Goal: Contribute content: Contribute content

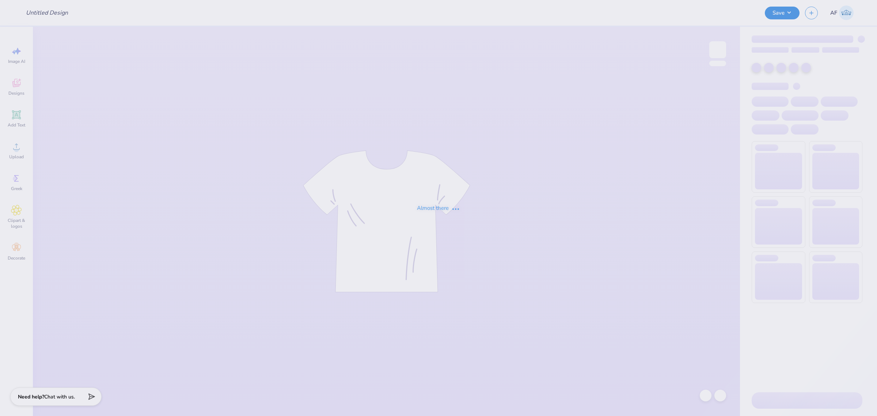
type input "Merch for ADC"
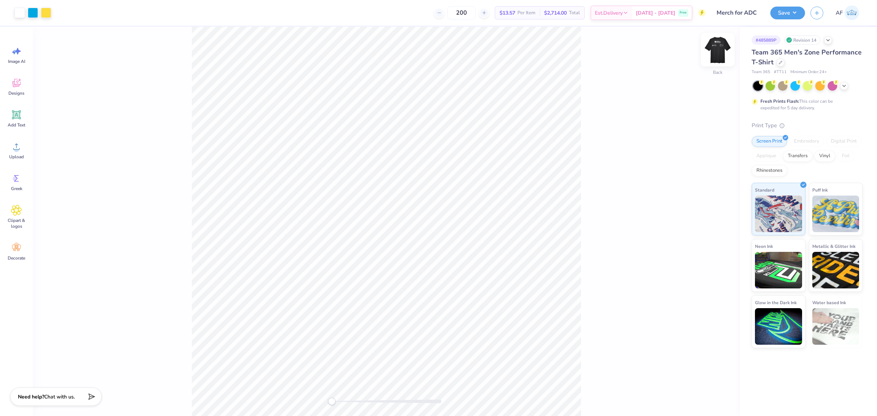
click at [718, 53] on img at bounding box center [717, 49] width 29 height 29
click at [440, 198] on li "Download vector" at bounding box center [436, 198] width 57 height 14
click at [717, 47] on img at bounding box center [717, 49] width 29 height 29
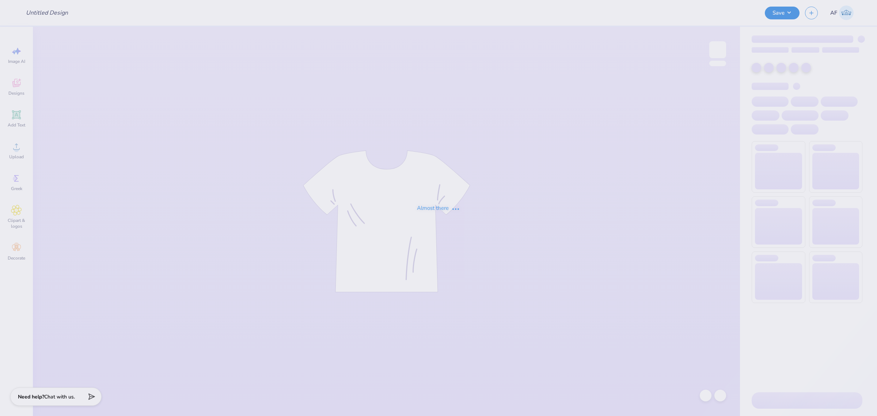
type input "Merch for ADC"
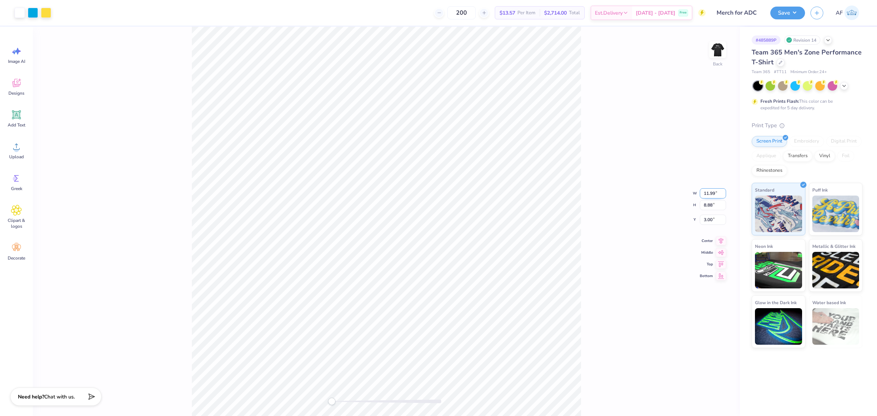
click at [710, 192] on input "11.99" at bounding box center [712, 193] width 26 height 10
type input "12.01"
type input "8.89"
click at [721, 190] on input "12" at bounding box center [712, 187] width 26 height 10
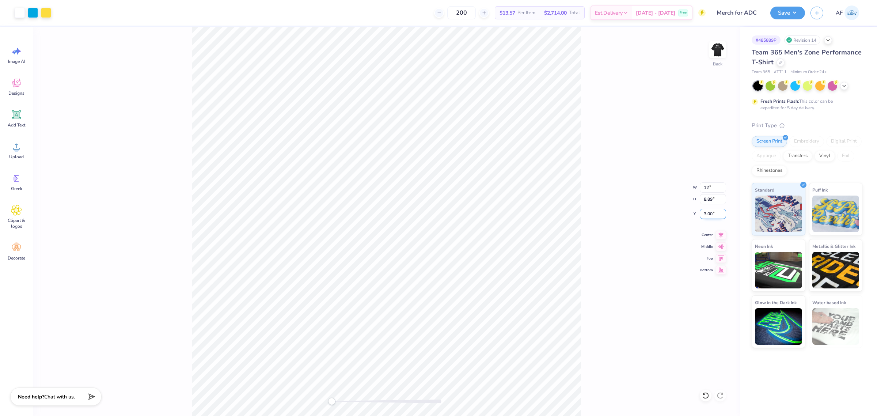
type input "11.99"
type input "8.88"
click at [714, 214] on input "3.00" at bounding box center [712, 214] width 26 height 10
click at [700, 188] on input "11.99" at bounding box center [712, 187] width 26 height 10
type input "12.04"
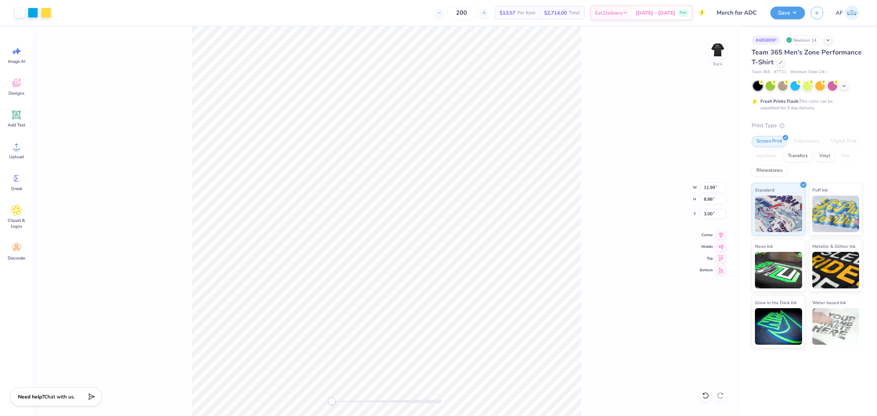
type input "8.91"
type input "2.97"
type input "11.96"
type input "8.86"
type input "2.99"
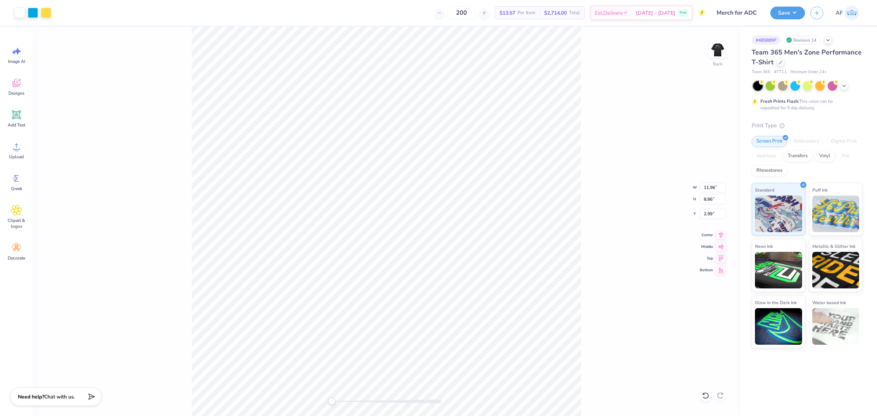
type input "12.07"
type input "8.92"
type input "2.97"
click at [722, 190] on input "12.06" at bounding box center [712, 187] width 26 height 10
click at [722, 190] on input "12.05" at bounding box center [712, 187] width 26 height 10
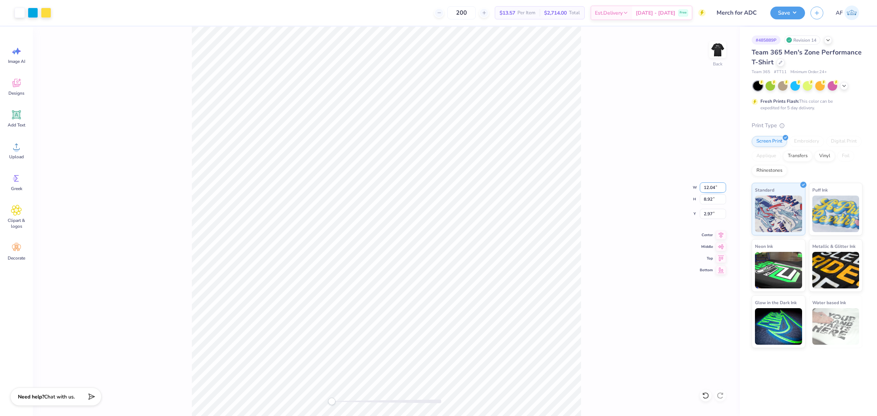
click at [722, 190] on input "12.04" at bounding box center [712, 187] width 26 height 10
click at [722, 190] on input "12.03" at bounding box center [712, 187] width 26 height 10
click at [722, 190] on input "12.02" at bounding box center [712, 187] width 26 height 10
click at [722, 190] on input "12.01" at bounding box center [712, 187] width 26 height 10
click at [722, 190] on input "12" at bounding box center [712, 187] width 26 height 10
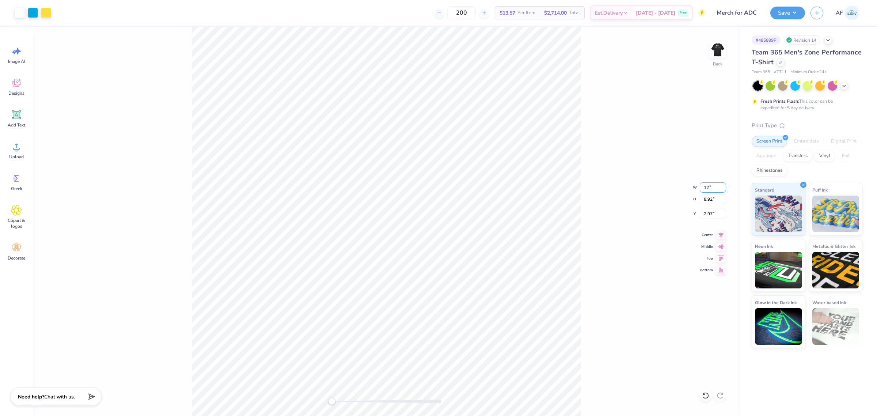
type input "11.93"
type input "8.85"
type input "3.01"
click at [722, 184] on input "11.94" at bounding box center [712, 187] width 26 height 10
click at [722, 184] on input "11.95" at bounding box center [712, 187] width 26 height 10
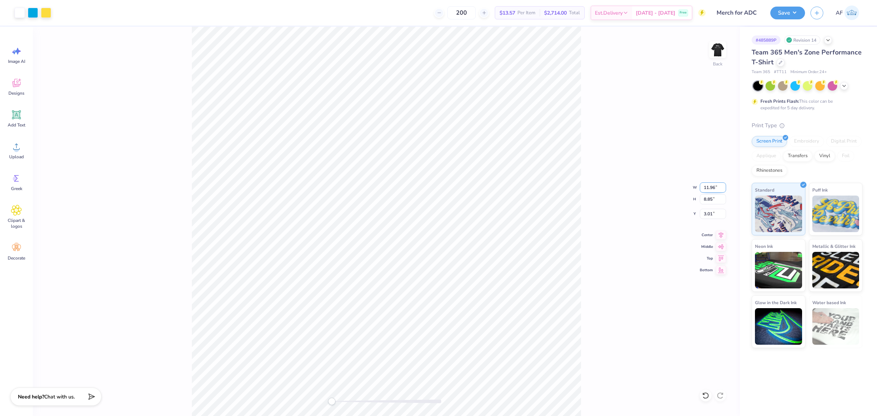
click at [722, 184] on input "11.96" at bounding box center [712, 187] width 26 height 10
click at [722, 184] on input "11.97" at bounding box center [712, 187] width 26 height 10
click at [722, 184] on input "11.98" at bounding box center [712, 187] width 26 height 10
click at [722, 184] on input "11.99" at bounding box center [712, 187] width 26 height 10
click at [722, 184] on input "12" at bounding box center [712, 187] width 26 height 10
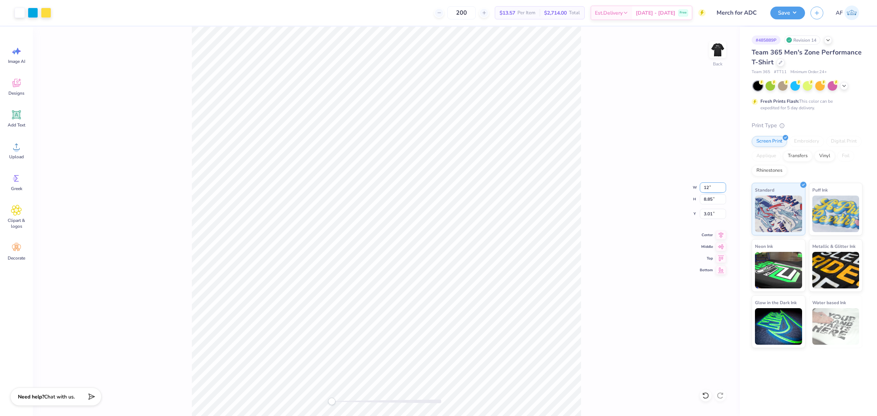
type input "12.07"
type input "8.92"
type input "2.97"
click at [722, 191] on input "12.07" at bounding box center [712, 187] width 26 height 10
click at [722, 189] on input "12.06" at bounding box center [712, 187] width 26 height 10
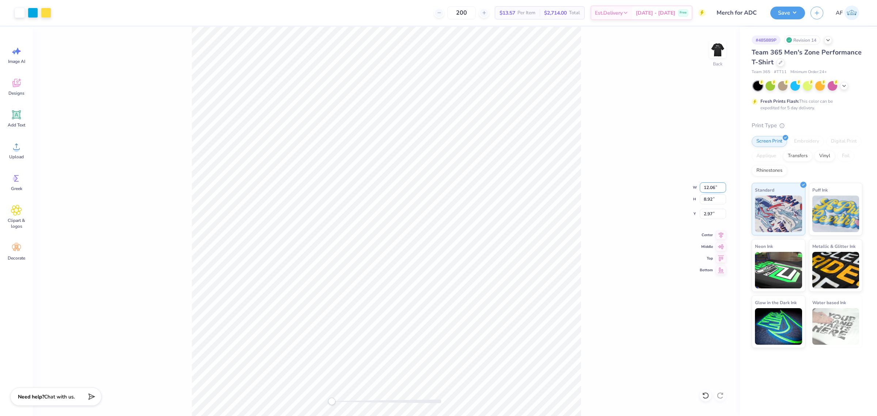
type input "12.05"
type input "8.91"
click at [722, 189] on input "12.04" at bounding box center [712, 187] width 26 height 10
type input "12.03"
type input "8.90"
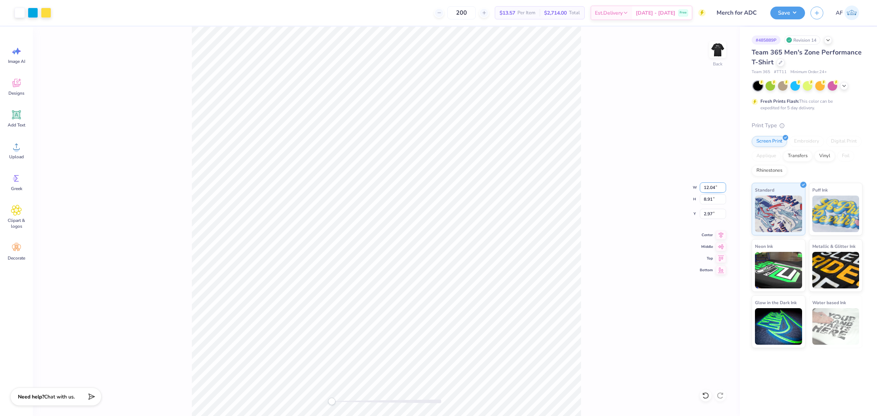
type input "2.98"
click at [722, 189] on input "12.02" at bounding box center [712, 187] width 26 height 10
type input "12.01"
type input "8.89"
type input "2.99"
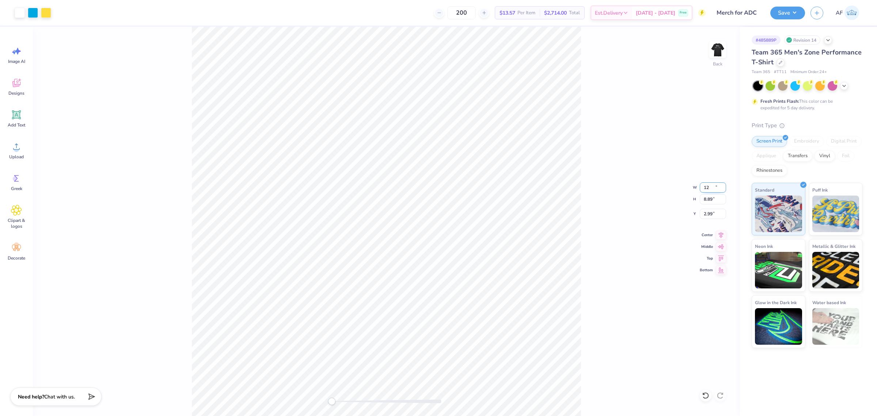
click at [722, 189] on input "12" at bounding box center [712, 187] width 26 height 10
type input "11.99"
type input "8.88"
type input "3.00"
click at [722, 185] on input "12" at bounding box center [712, 187] width 26 height 10
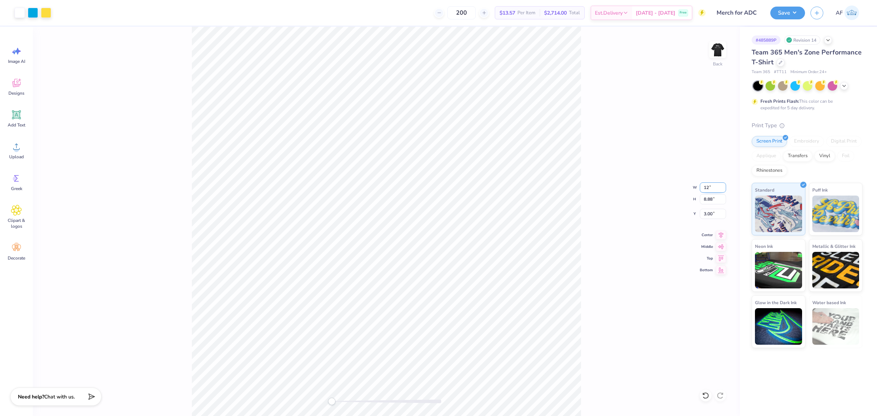
type input "12.01"
type input "8.89"
type input "2.99"
click at [722, 192] on input "12.01" at bounding box center [712, 187] width 26 height 10
click at [722, 191] on input "12.01" at bounding box center [712, 187] width 26 height 10
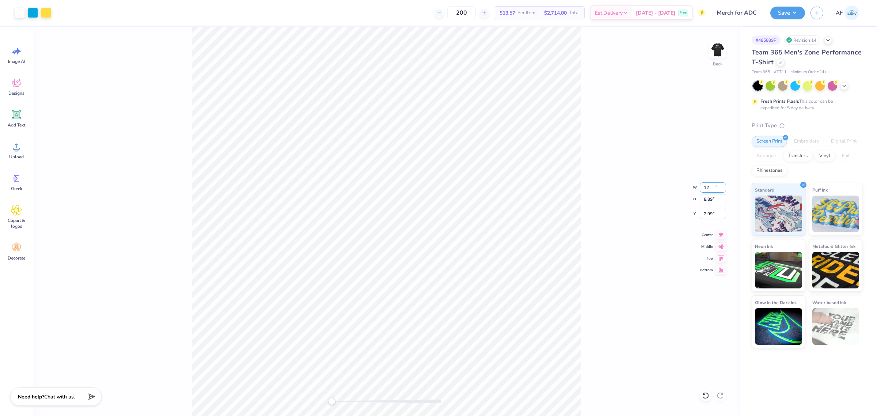
click at [722, 187] on input "12" at bounding box center [712, 187] width 26 height 10
type input "11.99"
type input "8.88"
type input "3.00"
click at [145, 276] on div "Back" at bounding box center [386, 221] width 707 height 389
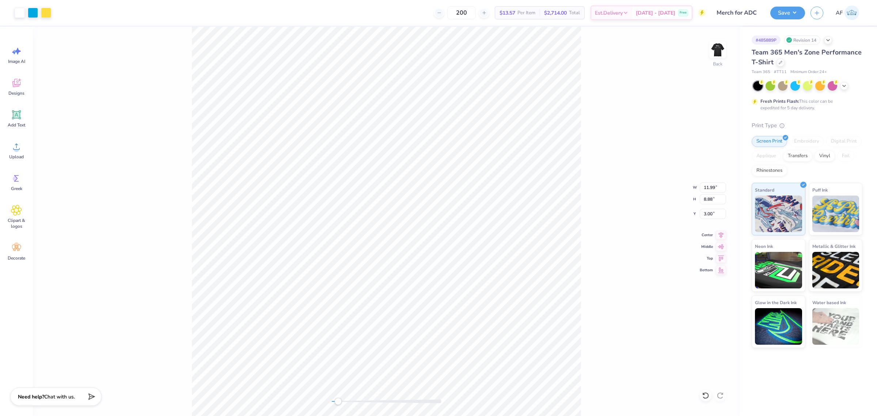
type input "12.00"
type input "2.99"
click at [749, 381] on div "# 485889P Revision 14 Team 365 Men's Zone Performance T-Shirt Team 365 # TT11 M…" at bounding box center [808, 221] width 137 height 389
click at [115, 29] on div "Back" at bounding box center [386, 221] width 707 height 389
click at [703, 187] on input "11.99" at bounding box center [712, 187] width 26 height 10
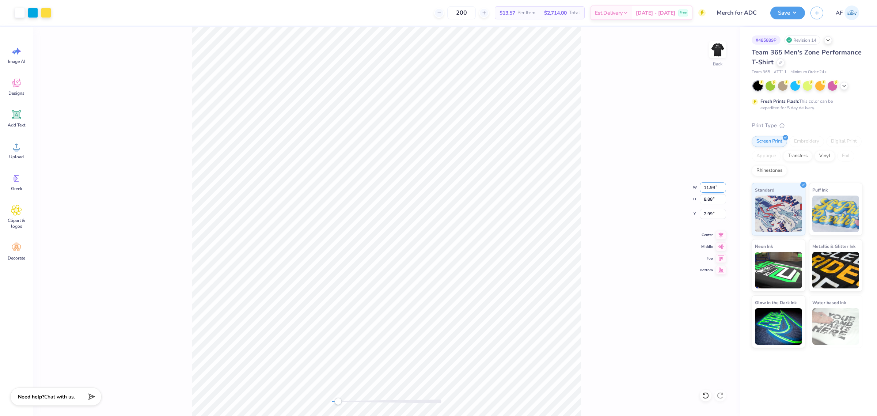
click at [703, 187] on input "11.99" at bounding box center [712, 187] width 26 height 10
type input "12.01"
type input "8.89"
type input "11.99"
type input "8.88"
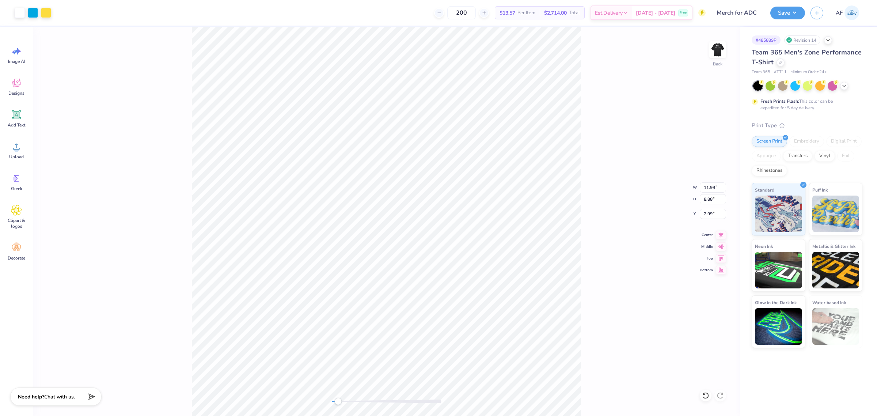
click at [813, 387] on div "# 485889P Revision 14 Team 365 Men's Zone Performance T-Shirt Team 365 # TT11 M…" at bounding box center [808, 221] width 137 height 389
click at [724, 186] on input "12" at bounding box center [712, 187] width 26 height 10
type input "12.01"
type input "8.89"
click at [773, 375] on div "# 485889P Revision 14 Team 365 Men's Zone Performance T-Shirt Team 365 # TT11 M…" at bounding box center [808, 221] width 137 height 389
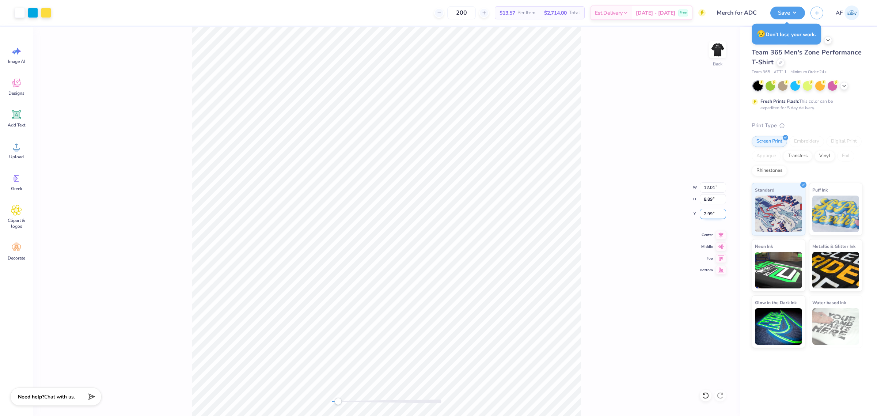
click at [705, 213] on input "2.99" at bounding box center [712, 214] width 26 height 10
type input "3.00"
click at [774, 381] on div "# 485889P Revision 14 Team 365 Men's Zone Performance T-Shirt Team 365 # TT11 M…" at bounding box center [808, 221] width 137 height 389
click at [713, 59] on img at bounding box center [717, 49] width 29 height 29
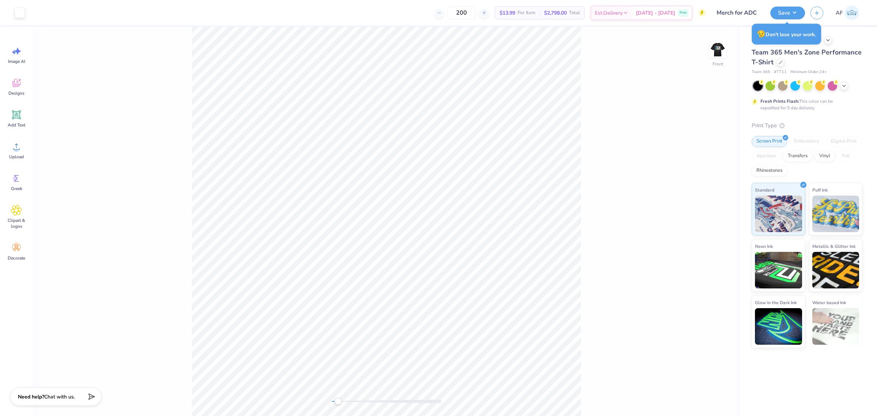
click at [167, 284] on div "Front" at bounding box center [386, 221] width 707 height 389
click at [22, 154] on span "Upload" at bounding box center [16, 157] width 15 height 6
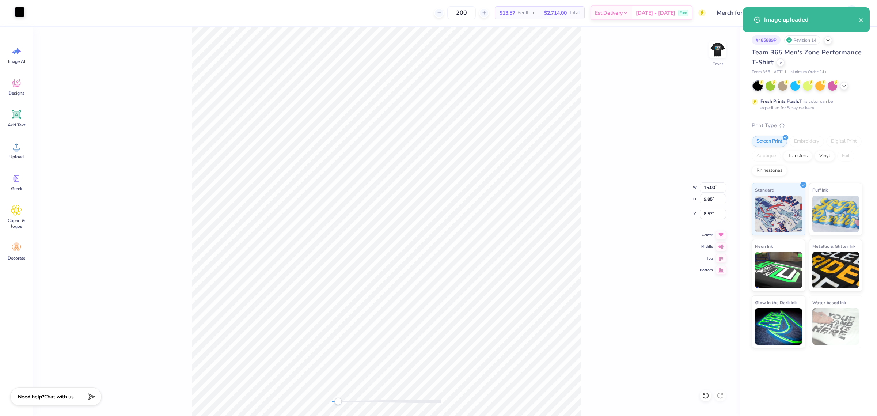
click at [18, 14] on div at bounding box center [20, 12] width 10 height 10
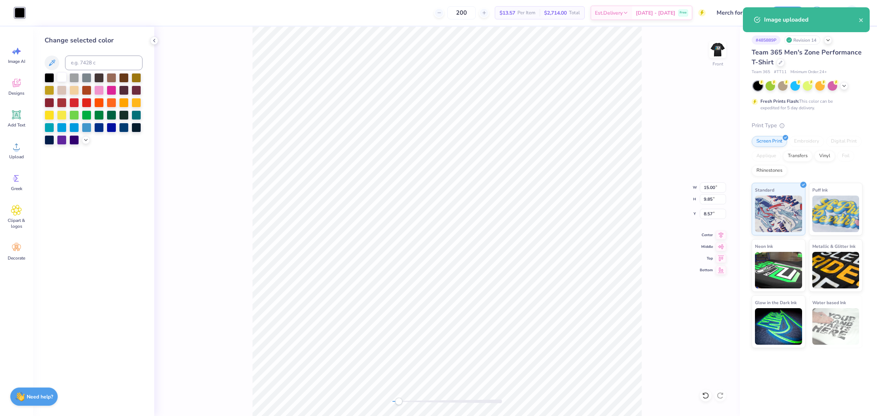
click at [61, 77] on div at bounding box center [61, 76] width 9 height 9
click at [704, 184] on input "15.00" at bounding box center [712, 187] width 26 height 10
type input "12"
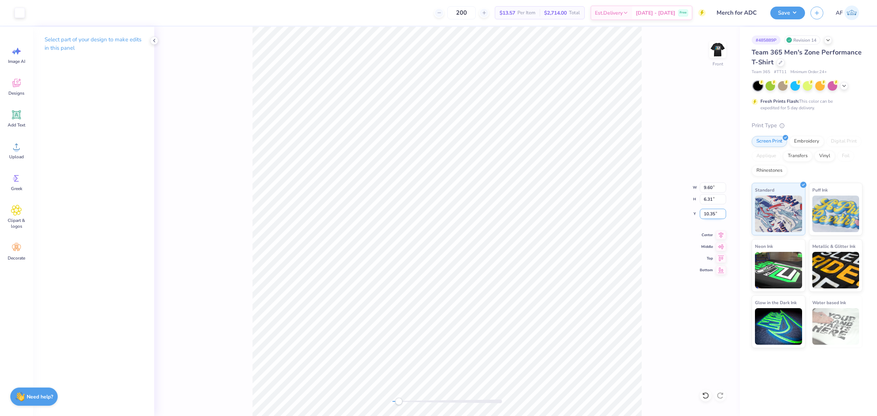
click at [708, 212] on input "10.35" at bounding box center [712, 214] width 26 height 10
type input "3"
click at [762, 383] on div "# 485889P Revision 14 Team 365 Men's Zone Performance T-Shirt Team 365 # TT11 M…" at bounding box center [808, 221] width 137 height 389
click at [715, 49] on img at bounding box center [717, 49] width 29 height 29
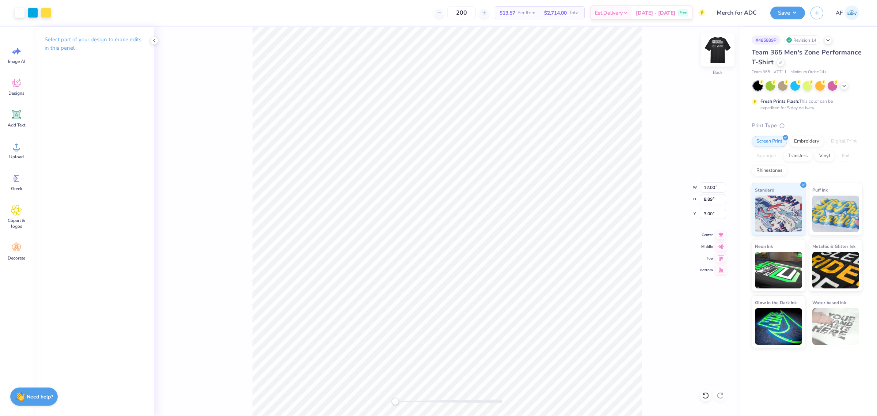
click at [716, 52] on img at bounding box center [717, 49] width 29 height 29
type input "12.08"
type input "8.95"
type input "4.92"
click at [708, 215] on input "2.21" at bounding box center [712, 214] width 26 height 10
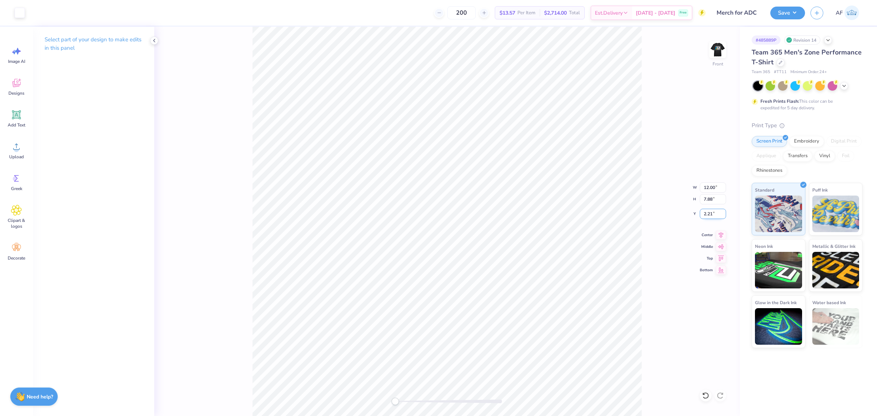
click at [708, 215] on input "2.21" at bounding box center [712, 214] width 26 height 10
type input "3"
click at [720, 232] on icon at bounding box center [720, 234] width 5 height 6
click at [722, 55] on img at bounding box center [717, 49] width 29 height 29
type input "11.92"
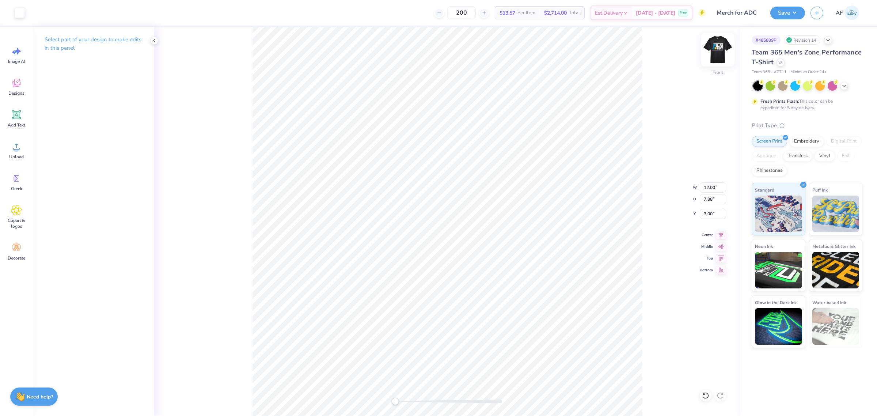
type input "7.83"
type input "1.09"
click at [717, 50] on img at bounding box center [717, 49] width 29 height 29
type input "12.08"
type input "8.95"
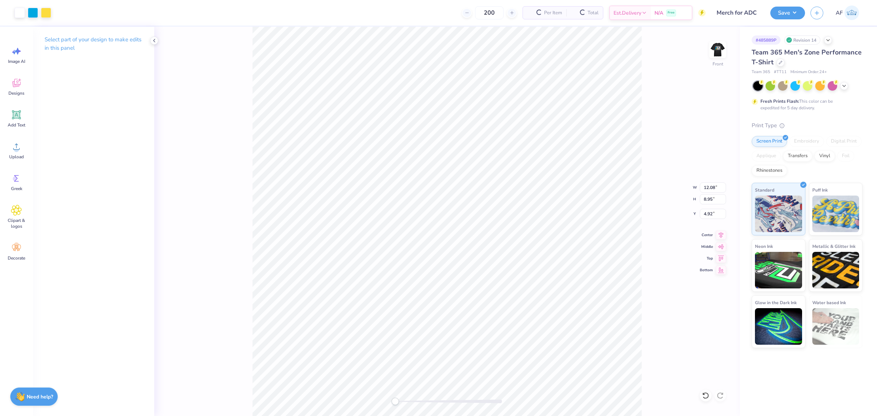
type input "4.92"
click at [495, 258] on li "Group" at bounding box center [505, 258] width 57 height 14
click at [718, 237] on icon at bounding box center [721, 233] width 10 height 9
type input "7.71"
click at [800, 12] on button "Save" at bounding box center [787, 11] width 35 height 13
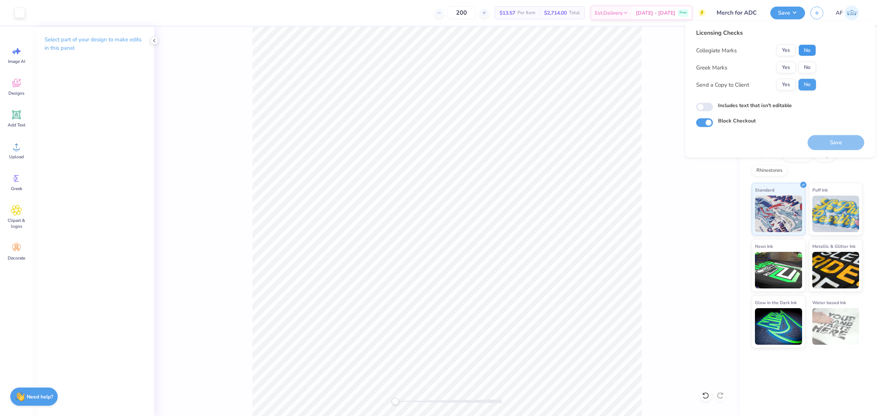
click at [810, 49] on button "No" at bounding box center [807, 51] width 18 height 12
click at [810, 66] on button "No" at bounding box center [807, 68] width 18 height 12
click at [786, 84] on button "Yes" at bounding box center [785, 85] width 19 height 12
click at [831, 141] on button "Save" at bounding box center [835, 142] width 57 height 15
